Goal: Transaction & Acquisition: Subscribe to service/newsletter

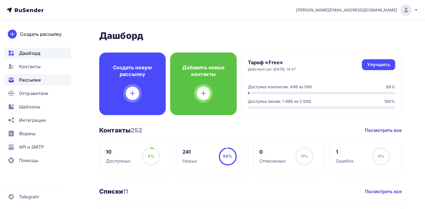
click at [46, 78] on div "Рассылки" at bounding box center [37, 79] width 67 height 11
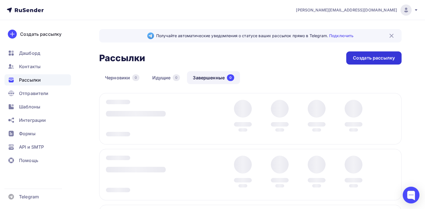
click at [356, 59] on div "Создать рассылку" at bounding box center [374, 58] width 42 height 6
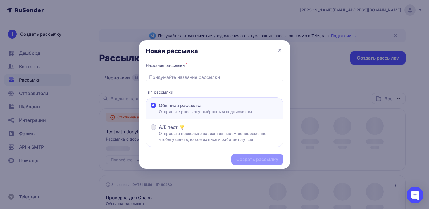
click at [181, 131] on p "Отправьте несколько вариантов писем одновременно, чтобы увидеть, какое из писем…" at bounding box center [219, 137] width 120 height 12
click at [159, 131] on input "A/B тест Отправьте несколько вариантов писем одновременно, чтобы увидеть, какое…" at bounding box center [159, 131] width 0 height 0
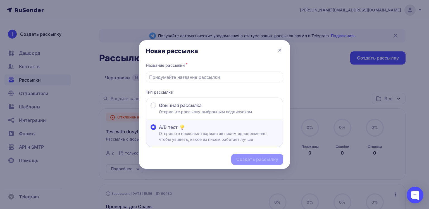
click at [155, 129] on span at bounding box center [154, 127] width 6 height 6
click at [159, 131] on input "A/B тест Отправьте несколько вариантов писем одновременно, чтобы увидеть, какое…" at bounding box center [159, 131] width 0 height 0
click at [178, 77] on input "text" at bounding box center [214, 77] width 131 height 7
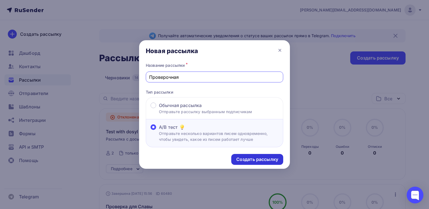
type input "Проверочная"
click at [239, 155] on div "Создать рассылку" at bounding box center [257, 159] width 52 height 11
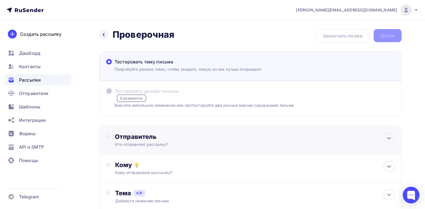
click at [157, 130] on div "Отправитель Кто отправляет рассылку? Email * [PERSON_NAME][EMAIL_ADDRESS][DOMAI…" at bounding box center [250, 140] width 302 height 29
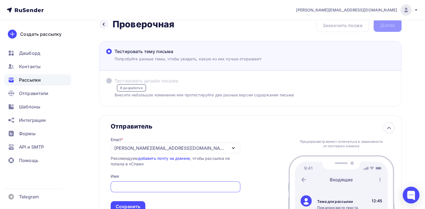
scroll to position [28, 0]
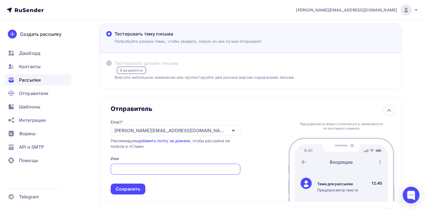
click at [145, 129] on div "[PERSON_NAME][EMAIL_ADDRESS][DOMAIN_NAME]" at bounding box center [170, 130] width 113 height 7
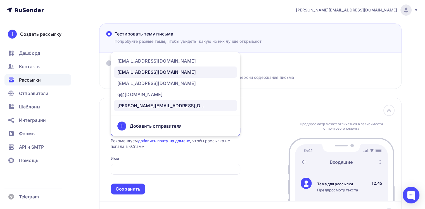
click at [172, 72] on div "[EMAIL_ADDRESS][DOMAIN_NAME]" at bounding box center [156, 72] width 79 height 7
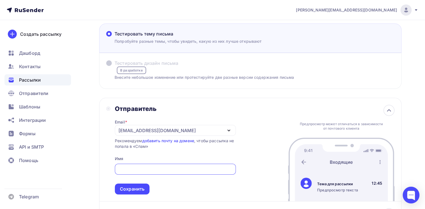
click at [135, 171] on input "Тестировать тему письма [PERSON_NAME] разные темы, чтобы увидеть, какую из них …" at bounding box center [175, 169] width 115 height 7
click at [131, 191] on div "Сохранить" at bounding box center [132, 189] width 25 height 6
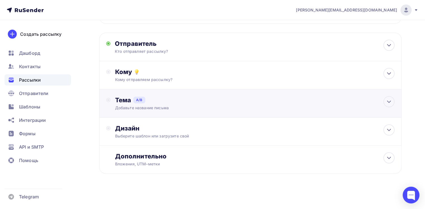
drag, startPoint x: 143, startPoint y: 93, endPoint x: 143, endPoint y: 89, distance: 3.4
click at [143, 90] on div "Тема A/B Добавьте название письма A * B * Добавить тему Сохранить" at bounding box center [250, 103] width 302 height 28
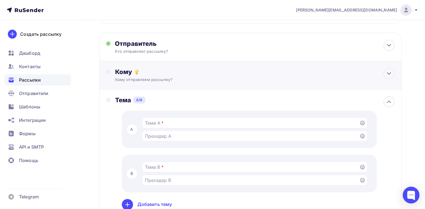
scroll to position [94, 0]
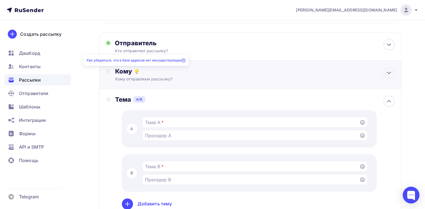
click at [139, 70] on icon at bounding box center [136, 71] width 7 height 7
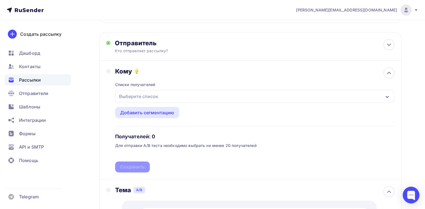
click at [138, 98] on div "Выберите список" at bounding box center [139, 96] width 44 height 10
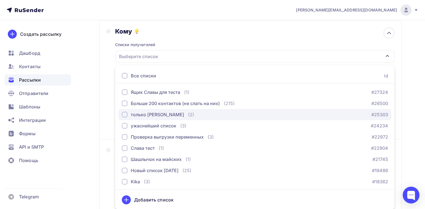
click at [133, 114] on div "только [PERSON_NAME]" at bounding box center [157, 114] width 53 height 7
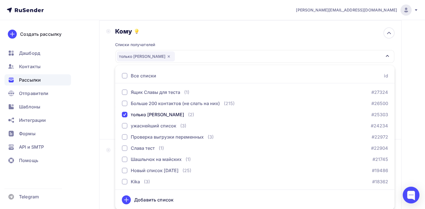
click at [111, 114] on div "Кому Списки получателей только я Все списки id Ящик Славы для теста (1) #27324 …" at bounding box center [250, 79] width 288 height 105
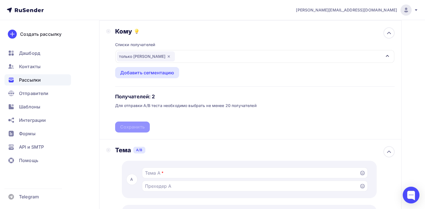
click at [136, 123] on div "Списки получателей только я Все списки id Ящик Славы для теста (1) #27324 Больш…" at bounding box center [255, 83] width 280 height 97
click at [140, 52] on div "только [PERSON_NAME]" at bounding box center [146, 56] width 58 height 10
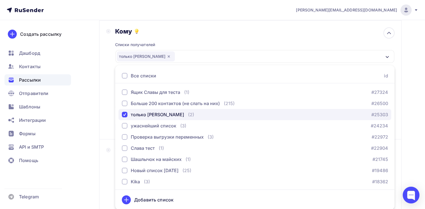
click at [128, 112] on div "только [PERSON_NAME]" at bounding box center [153, 114] width 62 height 7
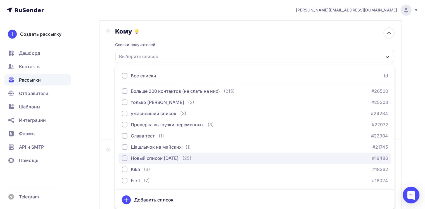
click at [126, 158] on div "button" at bounding box center [125, 158] width 6 height 6
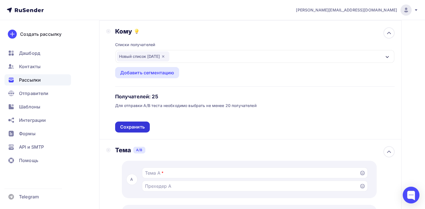
click at [139, 122] on div "Сохранить" at bounding box center [132, 127] width 35 height 11
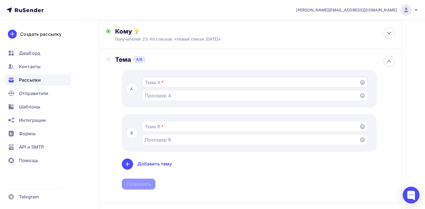
click at [155, 84] on input "Тестировать тему письма [PERSON_NAME] разные темы, чтобы увидеть, какую из них …" at bounding box center [250, 82] width 211 height 7
type input "Тест"
click at [162, 121] on div at bounding box center [255, 126] width 226 height 11
click at [163, 129] on div "*" at bounding box center [257, 133] width 230 height 29
click at [152, 124] on input "Тестировать тему письма [PERSON_NAME] разные темы, чтобы увидеть, какую из них …" at bounding box center [250, 126] width 211 height 7
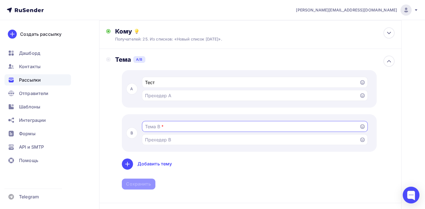
paste input "Тест"
type input "Тест"
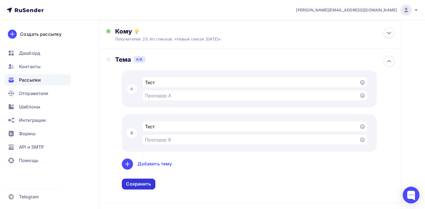
click at [143, 186] on div "Сохранить" at bounding box center [138, 184] width 25 height 6
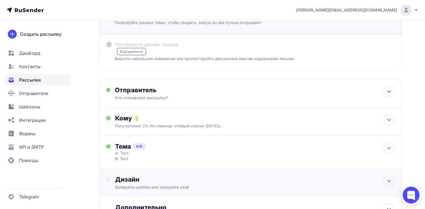
scroll to position [98, 0]
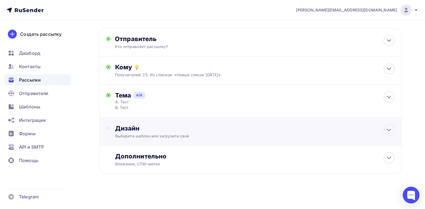
click at [145, 118] on div "Дизайн Выберите шаблон или загрузите свой" at bounding box center [250, 132] width 302 height 28
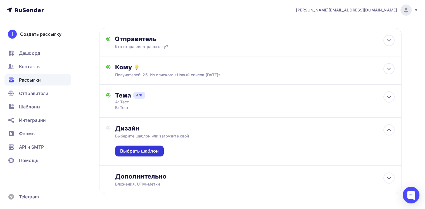
click at [134, 150] on div "Выбрать шаблон" at bounding box center [139, 151] width 39 height 6
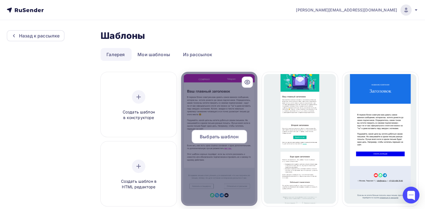
click at [223, 138] on span "Выбрать шаблон" at bounding box center [219, 136] width 39 height 7
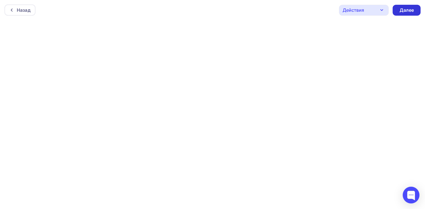
click at [407, 12] on div "Далее" at bounding box center [406, 10] width 15 height 6
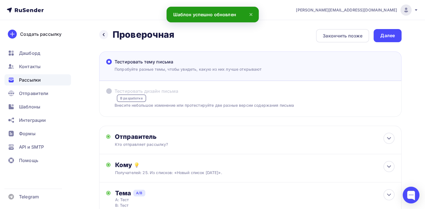
click at [136, 96] on span "В разработке" at bounding box center [131, 98] width 29 height 8
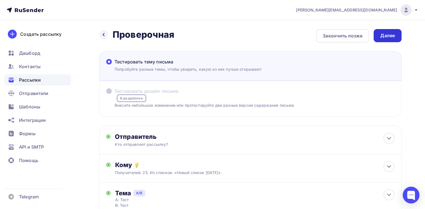
click at [393, 30] on div "Далее" at bounding box center [388, 35] width 28 height 13
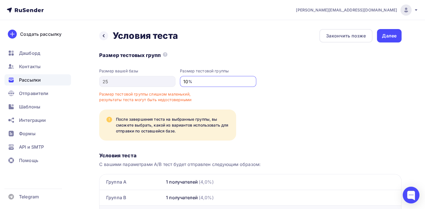
drag, startPoint x: 209, startPoint y: 84, endPoint x: 167, endPoint y: 86, distance: 41.9
click at [167, 86] on div "Размер вашей базы 25 Размер тестовой группы 10 %" at bounding box center [250, 77] width 302 height 19
type input "50"
click at [390, 87] on div "Размер тестовых групп Размер вашей базы 25 Размер тестовой группы 50 % Размер т…" at bounding box center [250, 136] width 302 height 170
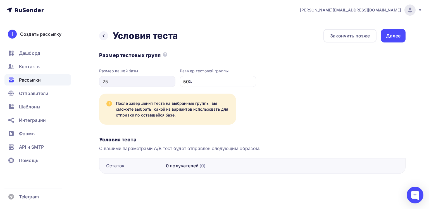
click at [340, 76] on div "Размер вашей базы 25 Размер тестовой группы 50 %" at bounding box center [252, 77] width 307 height 19
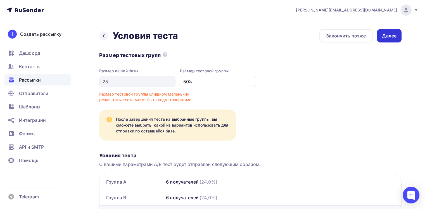
click at [392, 40] on div "Далее" at bounding box center [389, 35] width 25 height 13
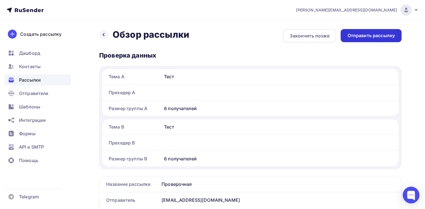
click at [381, 32] on div "Отправить рассылку" at bounding box center [371, 35] width 48 height 6
